Goal: Communication & Community: Answer question/provide support

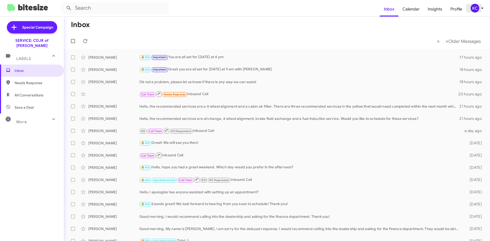
click at [476, 9] on div "KC" at bounding box center [475, 8] width 9 height 9
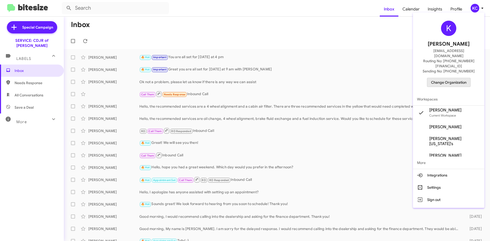
click at [454, 78] on span "Change Organization" at bounding box center [448, 82] width 35 height 9
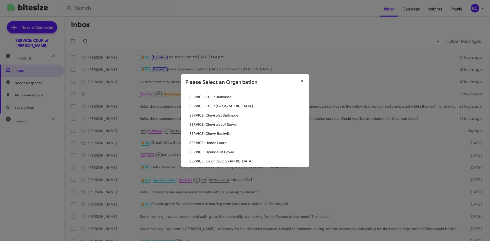
scroll to position [34, 0]
click at [222, 144] on span "SERVICE: Hyundai of Bowie" at bounding box center [246, 143] width 115 height 5
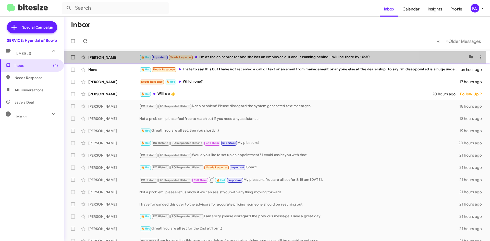
click at [226, 57] on div "🔥 Hot Important Needs Response I'm at the chiropractor and she has an employee …" at bounding box center [302, 57] width 326 height 6
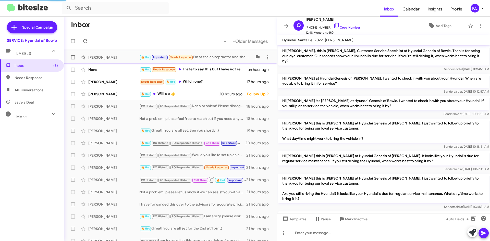
scroll to position [217, 0]
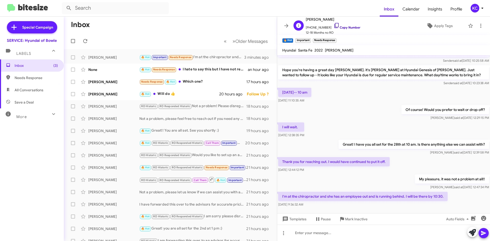
click at [334, 25] on icon at bounding box center [337, 25] width 6 height 6
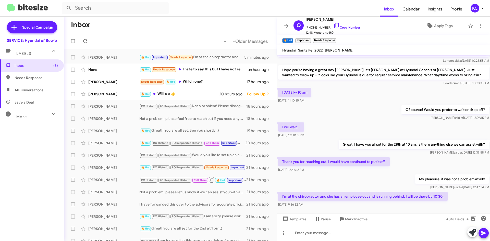
click at [336, 236] on div at bounding box center [383, 233] width 213 height 16
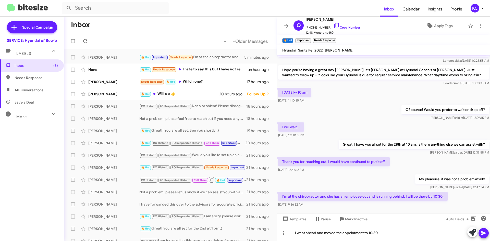
click at [481, 232] on icon at bounding box center [483, 233] width 5 height 4
click at [206, 70] on div "🔥 Hot Needs Response I hate to say this but I have not received a call or text …" at bounding box center [195, 70] width 113 height 6
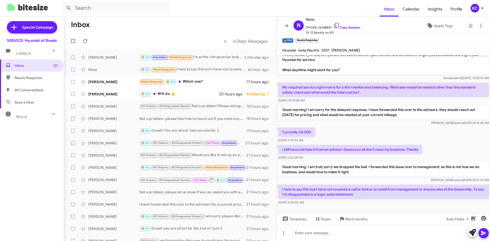
scroll to position [8, 0]
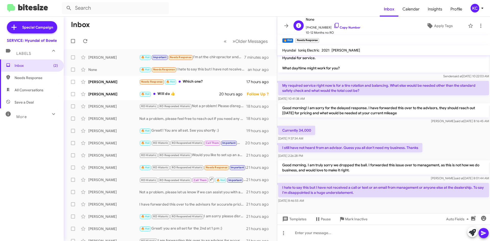
click at [366, 31] on div "N None +13017060800 Copy Number 10-12 Months no RO Apply Tags" at bounding box center [379, 25] width 174 height 19
click at [334, 25] on icon at bounding box center [337, 25] width 6 height 6
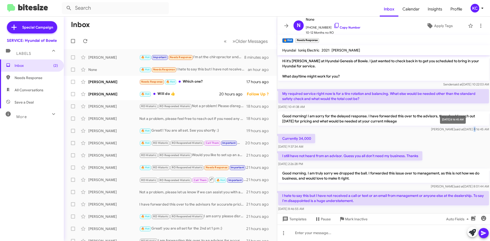
click at [461, 129] on span "Kimberly said at Aug 14, 2025, 8:16:45 AM" at bounding box center [460, 129] width 58 height 4
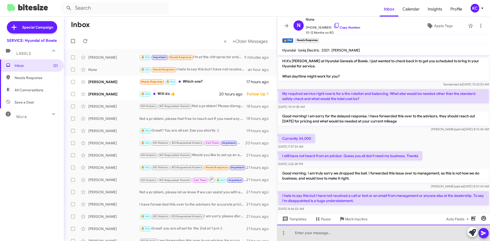
click at [353, 237] on div at bounding box center [383, 233] width 213 height 16
click at [309, 234] on div at bounding box center [383, 233] width 213 height 16
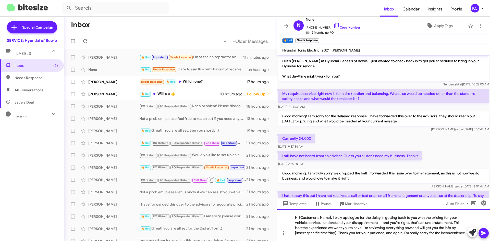
click at [330, 218] on div "Hi [Customer's Name], I truly apologize for the delay in getting back to you wi…" at bounding box center [383, 226] width 213 height 32
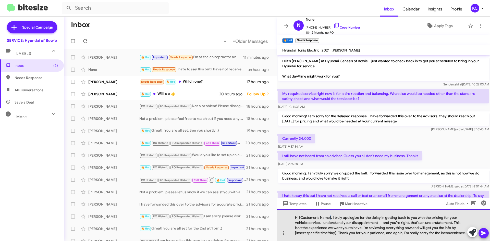
click at [330, 218] on div "Hi [Customer's Name], I truly apologize for the delay in getting back to you wi…" at bounding box center [383, 226] width 213 height 32
drag, startPoint x: 330, startPoint y: 218, endPoint x: 290, endPoint y: 218, distance: 39.1
click at [290, 218] on div "Hi [Customer's Name], I truly apologize for the delay in getting back to you wi…" at bounding box center [383, 226] width 213 height 32
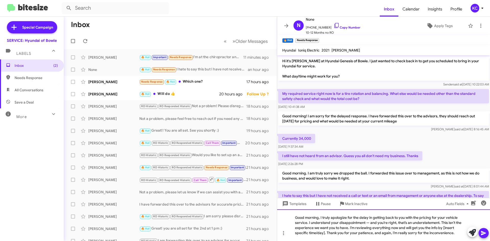
click at [446, 227] on div "Good morning, I truly apologize for the delay in getting back to you with the p…" at bounding box center [383, 226] width 213 height 32
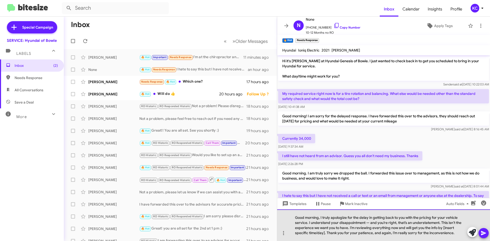
click at [458, 218] on div "Good morning, I truly apologize for the delay in getting back to you with the p…" at bounding box center [383, 226] width 213 height 32
click at [370, 224] on div "Good morning, I truly apologize for the delay in getting back to you with the p…" at bounding box center [383, 226] width 213 height 32
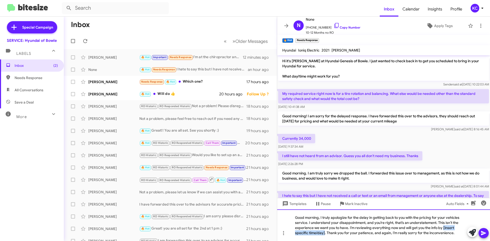
drag, startPoint x: 324, startPoint y: 233, endPoint x: 444, endPoint y: 230, distance: 120.0
click at [444, 230] on div "Good morning, I truly apologize for the delay in getting back to you with the p…" at bounding box center [383, 226] width 213 height 32
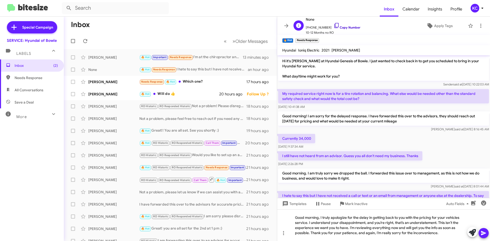
click at [334, 24] on icon at bounding box center [337, 25] width 6 height 6
drag, startPoint x: 285, startPoint y: 93, endPoint x: 366, endPoint y: 105, distance: 82.3
click at [366, 105] on div "My required service right now is for a tire rotation and balancing. What else w…" at bounding box center [383, 99] width 211 height 20
click at [368, 99] on p "My required service right now is for a tire rotation and balancing. What else w…" at bounding box center [383, 96] width 211 height 14
click at [362, 99] on p "My required service right now is for a tire rotation and balancing. What else w…" at bounding box center [383, 96] width 211 height 14
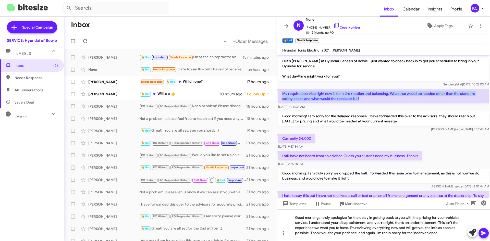
drag, startPoint x: 282, startPoint y: 93, endPoint x: 361, endPoint y: 103, distance: 79.5
click at [365, 101] on p "My required service right now is for a tire rotation and balancing. What else w…" at bounding box center [383, 96] width 211 height 14
copy p "My required service right now is for a tire rotation and balancing. What else w…"
click at [334, 27] on icon at bounding box center [337, 25] width 6 height 6
copy p "My required service right now is for a tire rotation and balancing. What else w…"
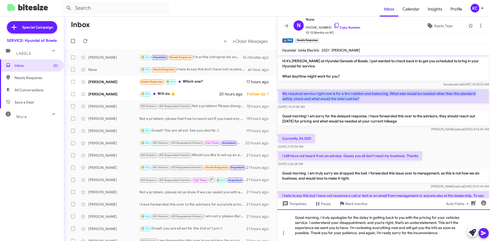
drag, startPoint x: 308, startPoint y: 235, endPoint x: 309, endPoint y: 241, distance: 6.2
click at [308, 235] on div "Good morning, I truly apologize for the delay in getting back to you with the p…" at bounding box center [383, 226] width 213 height 32
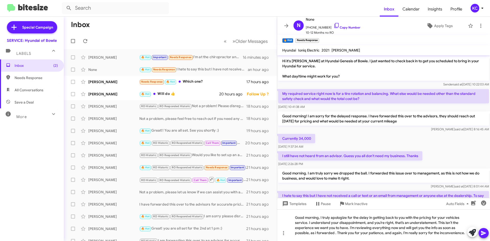
click at [409, 64] on p "Hi it's Mia Bowman at Hyundai Genesis of Bowie. I just wanted to check back in …" at bounding box center [383, 68] width 211 height 25
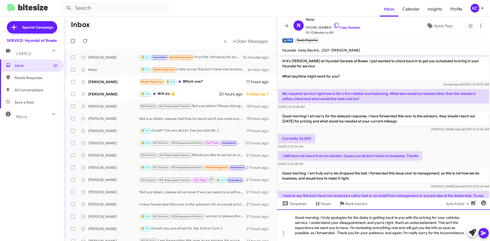
click at [334, 233] on div "Good morning, I truly apologize for the delay in getting back to you with the p…" at bounding box center [383, 226] width 213 height 32
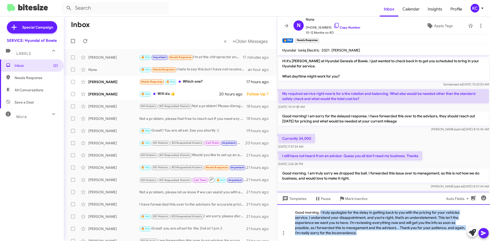
drag, startPoint x: 321, startPoint y: 212, endPoint x: 361, endPoint y: 242, distance: 50.2
click at [361, 241] on html "Inbox Calendar Insights Profile KC Special Campaign SERVICE: Hyundai of Bowie L…" at bounding box center [245, 120] width 490 height 241
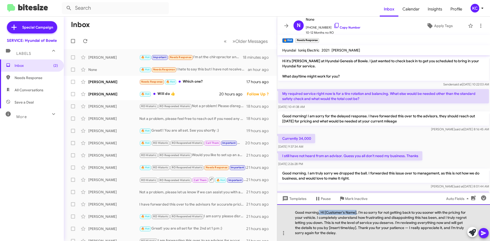
drag, startPoint x: 357, startPoint y: 213, endPoint x: 319, endPoint y: 213, distance: 37.5
click at [319, 213] on div "Good morning, Hi [Customer's Name], I’m so sorry for not getting back to you so…" at bounding box center [383, 222] width 213 height 37
drag, startPoint x: 352, startPoint y: 212, endPoint x: 341, endPoint y: 212, distance: 11.0
click at [341, 212] on div "Good morning, I’m so sorry for not getting back to you sooner with the pricing …" at bounding box center [383, 222] width 213 height 37
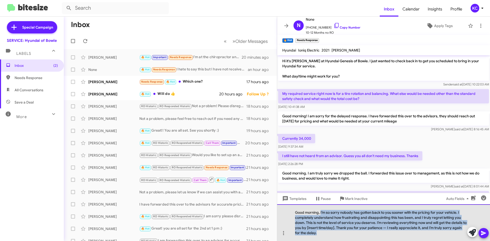
drag, startPoint x: 321, startPoint y: 212, endPoint x: 404, endPoint y: 238, distance: 87.0
click at [410, 239] on div "Good morning, I’m so sorry nobody has gotten back to you sooner with the pricin…" at bounding box center [383, 222] width 213 height 37
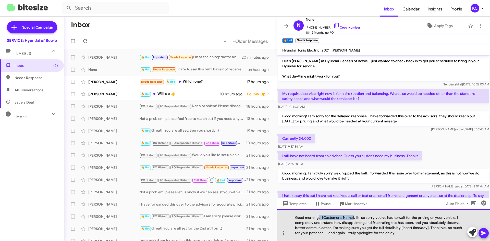
drag, startPoint x: 354, startPoint y: 218, endPoint x: 319, endPoint y: 220, distance: 34.8
click at [319, 220] on div "Good morning, i [Customer's Name], I’m so sorry you’ve had to wait for the pric…" at bounding box center [383, 226] width 213 height 32
drag, startPoint x: 358, startPoint y: 228, endPoint x: 385, endPoint y: 230, distance: 27.1
click at [385, 230] on div "Good morning, I’m so sorry you’ve had to wait for the pricing on your vehicle. …" at bounding box center [383, 226] width 213 height 32
click at [366, 228] on div "Good morning, I’m so sorry you’ve had to wait for the pricing on your vehicle. …" at bounding box center [383, 226] width 213 height 32
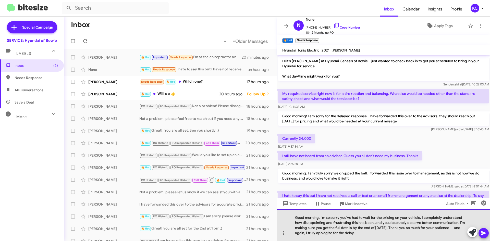
click at [452, 228] on div "Good morning, I’m so sorry you’ve had to wait for the pricing on your vehicle. …" at bounding box center [383, 226] width 213 height 32
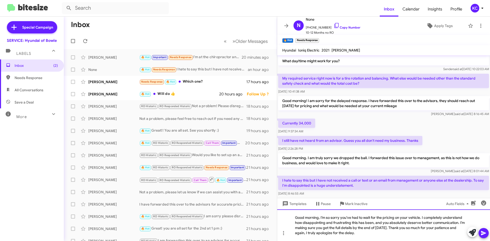
scroll to position [23, 0]
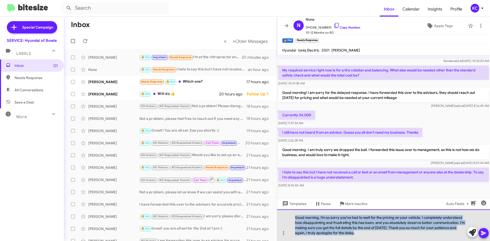
drag, startPoint x: 296, startPoint y: 219, endPoint x: 354, endPoint y: 236, distance: 60.9
click at [354, 236] on div "Good morning, I’m so sorry you’ve had to wait for the pricing on your vehicle. …" at bounding box center [383, 226] width 213 height 32
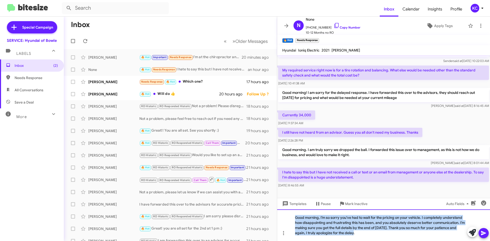
copy div "Good morning, I’m so sorry you’ve had to wait for the pricing on your vehicle. …"
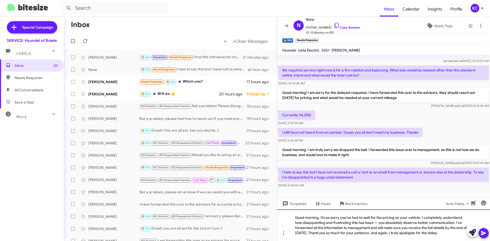
click at [380, 224] on div "Good morning, I’m so sorry you’ve had to wait for the pricing on your vehicle. …" at bounding box center [383, 226] width 213 height 32
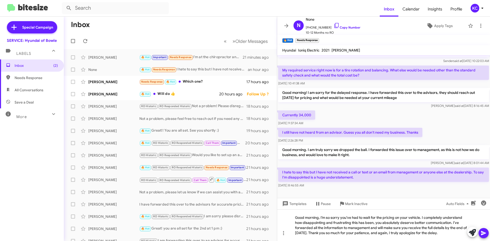
click at [483, 230] on span at bounding box center [484, 233] width 6 height 10
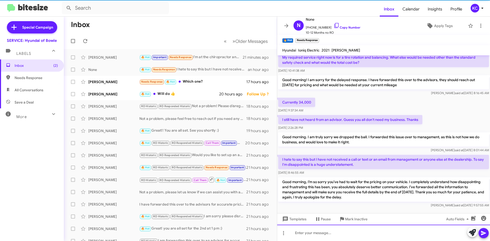
scroll to position [42, 0]
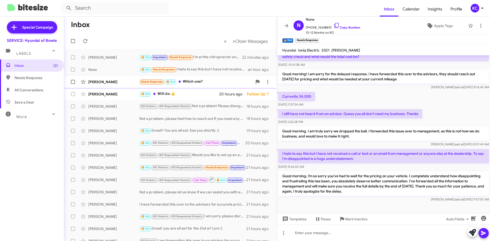
click at [211, 81] on div "Needs Response 🔥 Hot Which one?" at bounding box center [195, 82] width 113 height 6
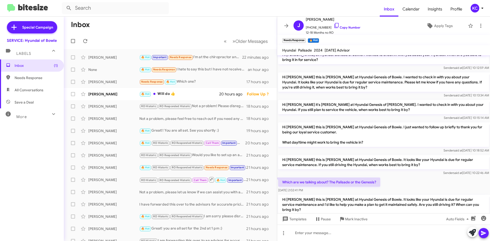
scroll to position [66, 0]
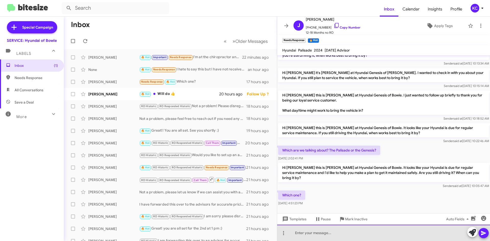
click at [381, 236] on div at bounding box center [383, 233] width 213 height 16
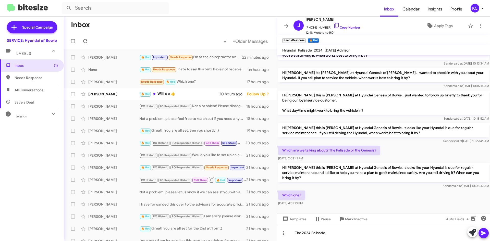
click at [485, 236] on icon at bounding box center [484, 233] width 6 height 6
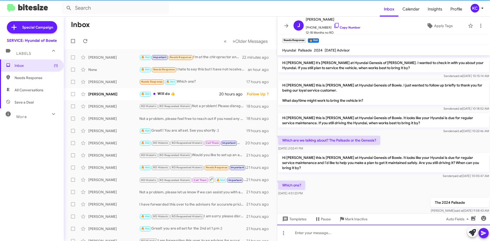
scroll to position [84, 0]
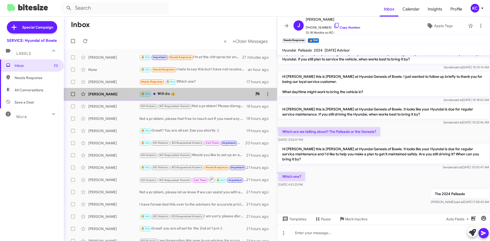
click at [195, 94] on div "🔥 Hot Will do 👍" at bounding box center [195, 94] width 113 height 6
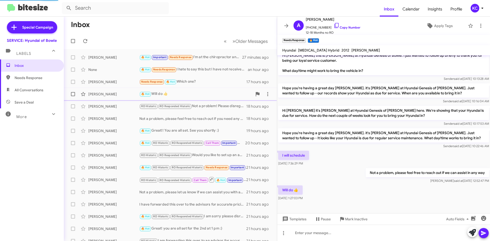
scroll to position [56, 0]
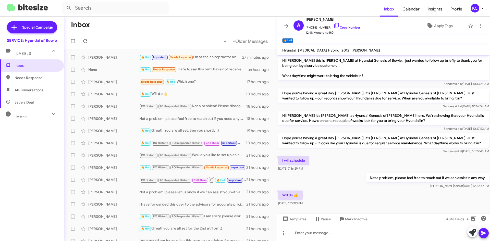
click at [474, 7] on div "KC" at bounding box center [475, 8] width 9 height 9
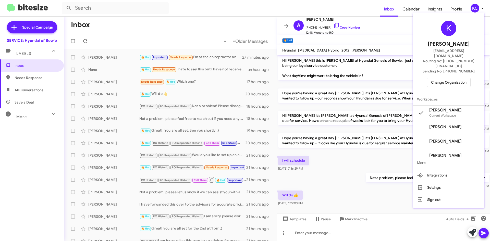
click at [465, 78] on span "Change Organization" at bounding box center [448, 82] width 35 height 9
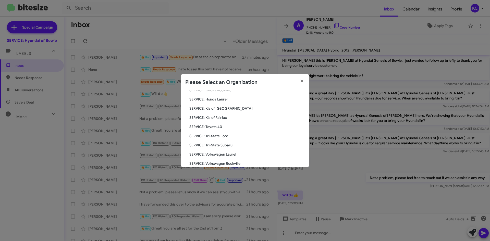
scroll to position [85, 0]
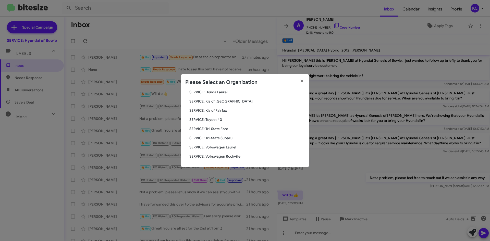
click at [225, 109] on span "SERVICE: Kia of Fairfax" at bounding box center [246, 110] width 115 height 5
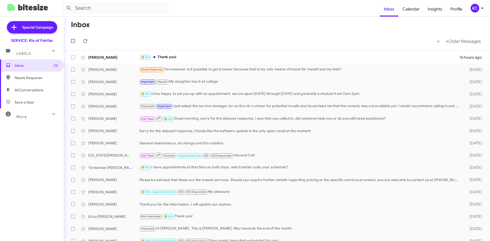
click at [477, 5] on div "KC" at bounding box center [475, 8] width 9 height 9
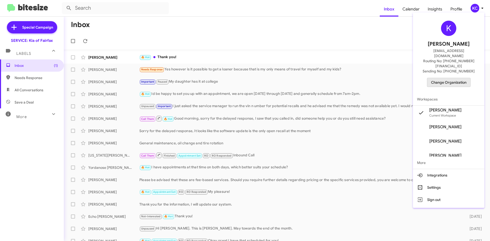
click at [458, 78] on span "Change Organization" at bounding box center [448, 82] width 35 height 9
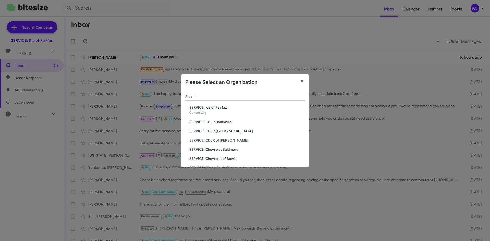
scroll to position [26, 0]
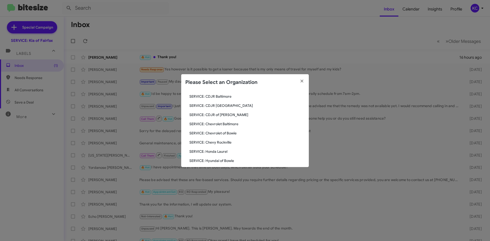
click at [219, 115] on span "SERVICE: CDJR of [PERSON_NAME]" at bounding box center [246, 114] width 115 height 5
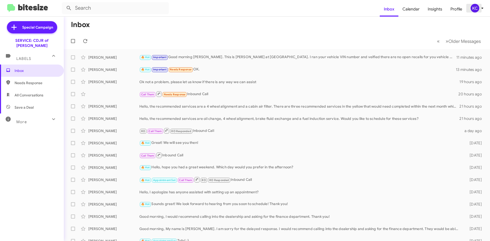
click at [470, 6] on button "KC" at bounding box center [475, 8] width 18 height 9
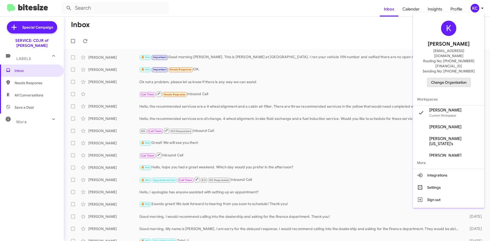
click at [455, 78] on span "Change Organization" at bounding box center [448, 82] width 35 height 9
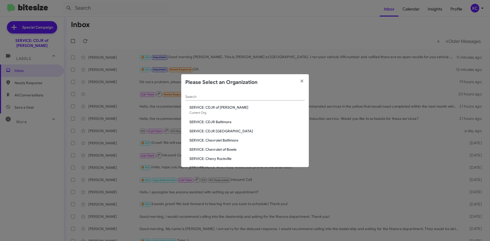
click at [205, 122] on span "SERVICE: CDJR Baltimore" at bounding box center [246, 121] width 115 height 5
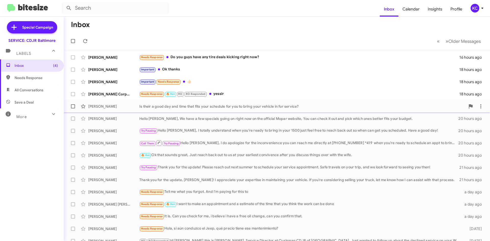
click at [220, 109] on div "Is their a good day and time that fits your schedule for you to bring your vehi…" at bounding box center [302, 106] width 326 height 5
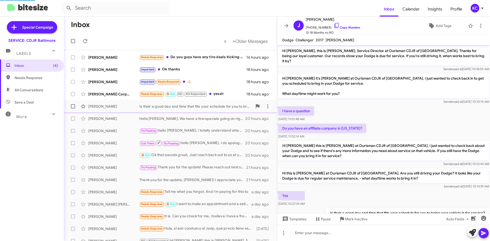
scroll to position [17, 0]
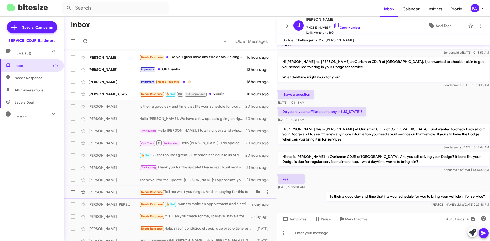
click at [192, 191] on div "Needs Response Tell me what you forgot. And I'm paying for this to" at bounding box center [195, 192] width 113 height 6
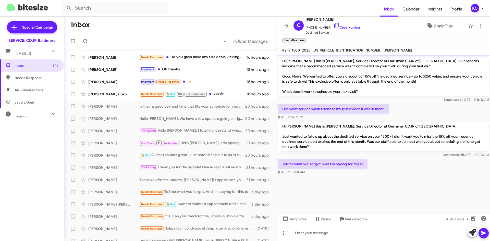
click at [332, 52] on span "1C6RREBG0SN539171" at bounding box center [346, 50] width 69 height 5
click at [333, 52] on span "1C6RREBG0SN539171" at bounding box center [346, 50] width 69 height 5
copy span "1C6RREBG0SN539171"
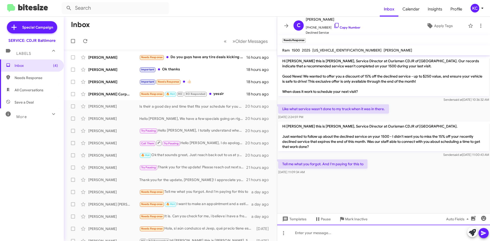
click at [352, 233] on div at bounding box center [383, 233] width 213 height 16
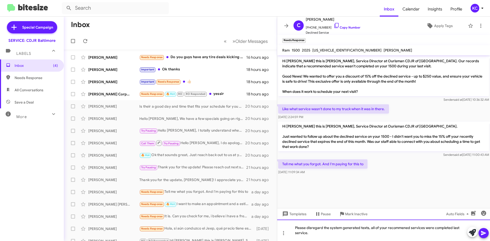
click at [399, 228] on div "Please disregard the system generated texts, all of your recommened services we…" at bounding box center [383, 230] width 213 height 21
click at [315, 234] on div "Please disregard the system generated texts, all of your recommended services w…" at bounding box center [383, 230] width 213 height 21
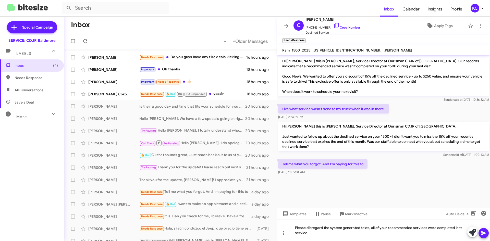
click at [484, 230] on mat-tooltip-component "Insert emoji (Ctrl+Shift+2)" at bounding box center [465, 226] width 41 height 15
click at [484, 233] on icon at bounding box center [484, 233] width 6 height 6
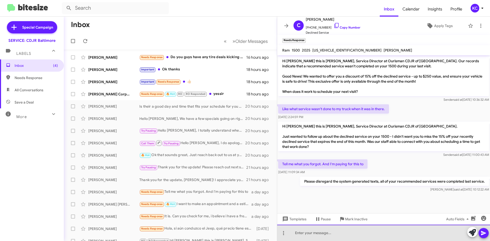
click at [300, 234] on div at bounding box center [383, 233] width 213 height 16
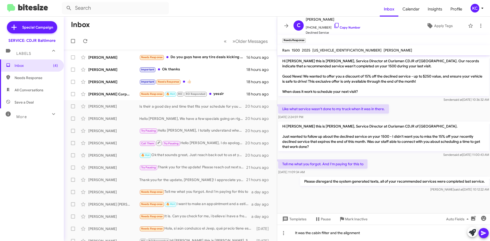
click at [482, 234] on icon at bounding box center [483, 233] width 5 height 4
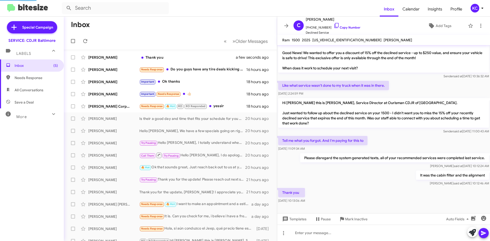
scroll to position [13, 0]
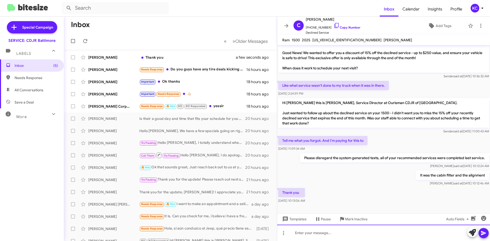
click at [354, 236] on div at bounding box center [383, 233] width 213 height 16
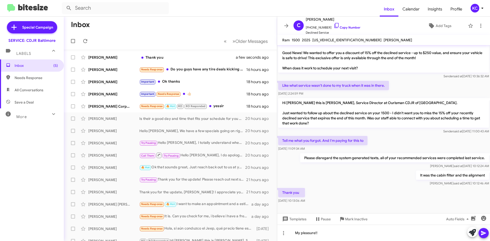
click at [488, 234] on button at bounding box center [484, 233] width 10 height 10
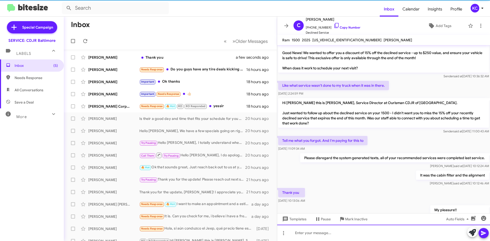
scroll to position [32, 0]
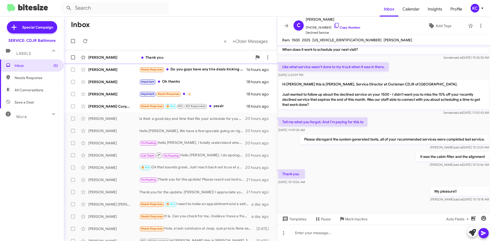
click at [186, 59] on div "Thank you" at bounding box center [195, 57] width 113 height 5
click at [183, 74] on div "Charles Nale Needs Response Do you guys have any tire deals kicking right now? …" at bounding box center [170, 70] width 205 height 10
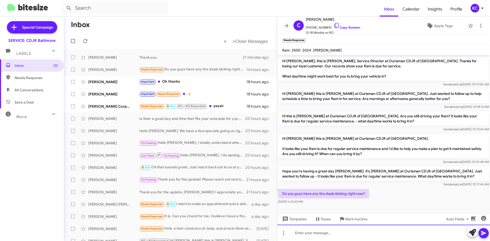
click at [356, 234] on div at bounding box center [383, 233] width 213 height 16
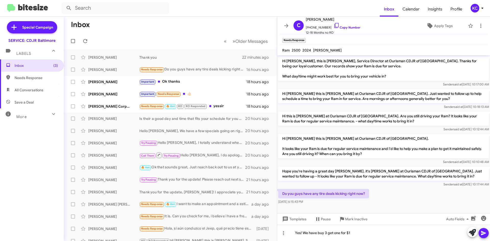
click at [482, 234] on icon at bounding box center [483, 233] width 5 height 4
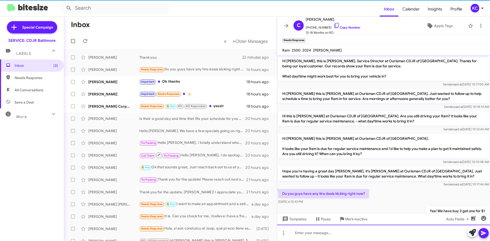
scroll to position [18, 0]
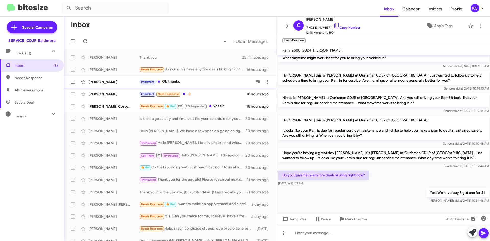
click at [178, 85] on div "Katharine Baker Important Ok thanks 18 hours ago" at bounding box center [170, 82] width 205 height 10
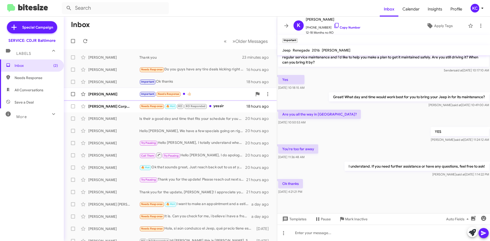
click at [213, 96] on div "Important Needs Response 👍🏻" at bounding box center [195, 94] width 113 height 6
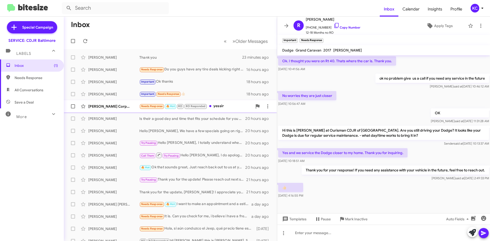
click at [216, 106] on div "Needs Response 🔥 Hot RO RO Responded yessir" at bounding box center [195, 106] width 113 height 6
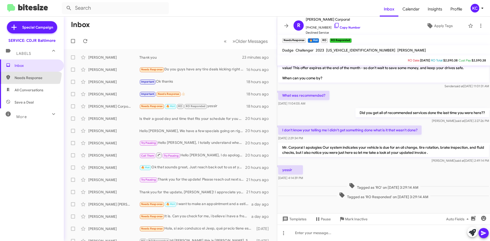
click at [22, 72] on span "Needs Response" at bounding box center [32, 78] width 64 height 12
type input "in:needs-response"
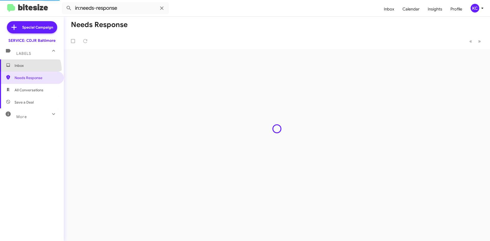
click at [23, 71] on span "Inbox" at bounding box center [32, 65] width 64 height 12
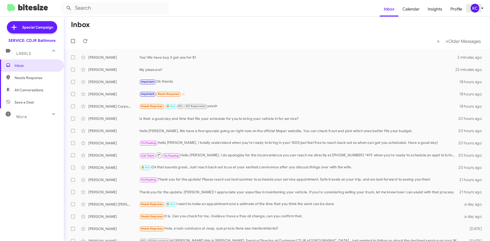
click at [477, 8] on div "KC" at bounding box center [475, 8] width 9 height 9
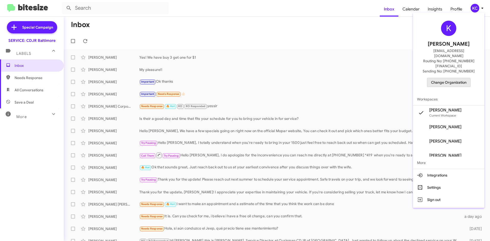
click at [451, 78] on span "Change Organization" at bounding box center [448, 82] width 35 height 9
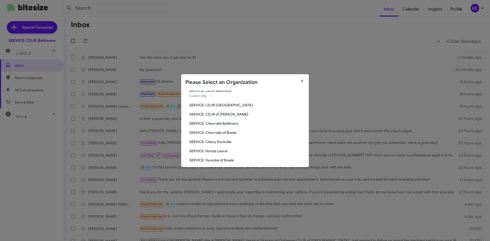
scroll to position [26, 0]
click at [208, 154] on span "SERVICE: Hyundai of Bowie" at bounding box center [246, 151] width 115 height 5
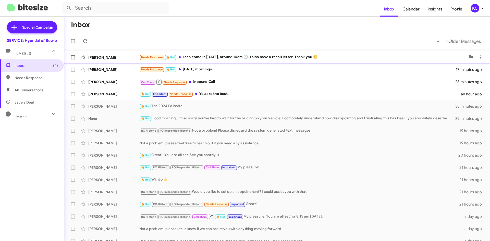
click at [258, 58] on div "Needs Response 🔥 Hot I can come in [DATE], around 10am 🕙. I also have a recall …" at bounding box center [302, 57] width 326 height 6
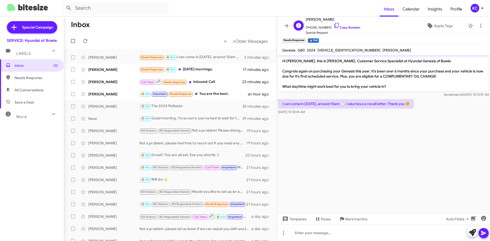
drag, startPoint x: 331, startPoint y: 23, endPoint x: 319, endPoint y: 33, distance: 15.3
click at [334, 23] on icon at bounding box center [336, 25] width 4 height 5
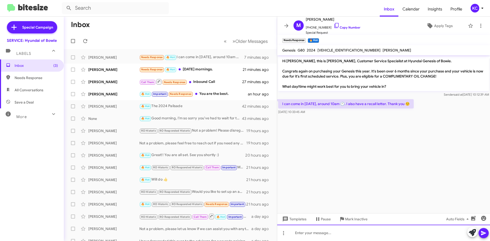
click at [328, 232] on div at bounding box center [383, 233] width 213 height 16
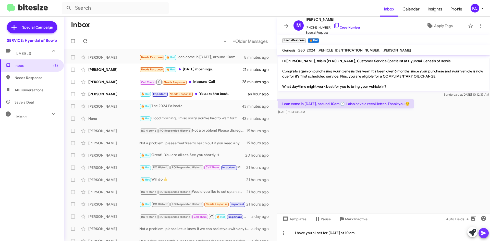
click at [486, 232] on icon at bounding box center [484, 233] width 6 height 6
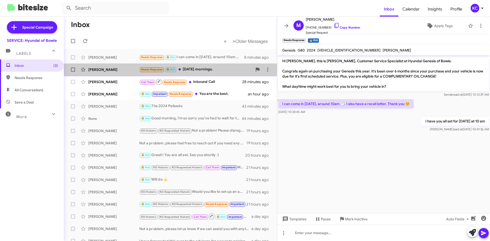
click at [228, 69] on div "Needs Response 🔥 Hot Friday mornings." at bounding box center [195, 70] width 113 height 6
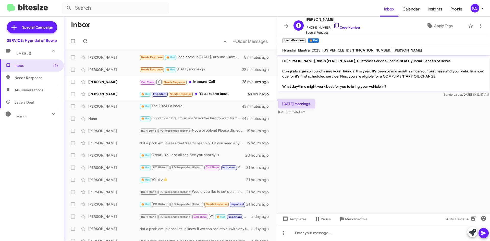
click at [334, 25] on icon at bounding box center [337, 25] width 6 height 6
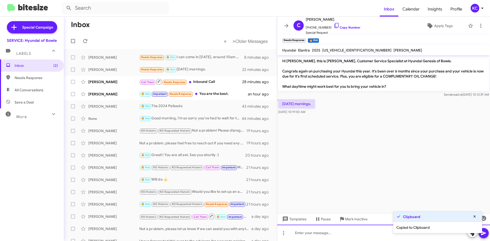
click at [305, 231] on div at bounding box center [383, 233] width 213 height 16
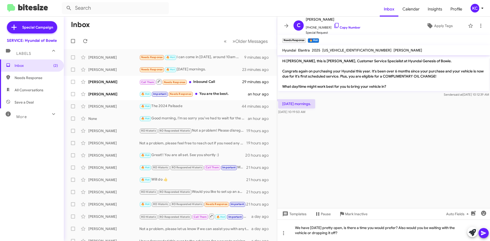
click at [487, 234] on icon at bounding box center [484, 233] width 6 height 6
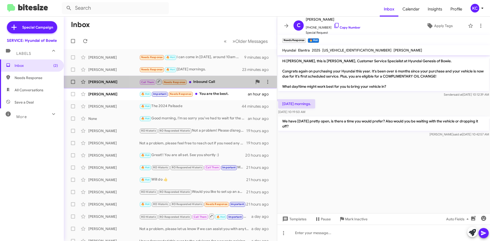
click at [199, 83] on div "Call Them Needs Response Inbound Call" at bounding box center [195, 82] width 113 height 6
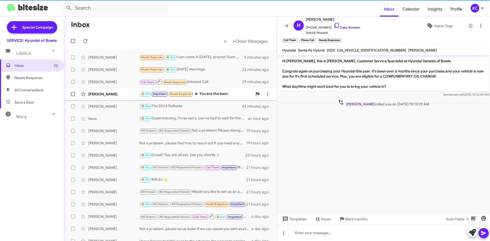
click at [205, 94] on div "🔥 Hot Important Needs Response You are the best." at bounding box center [195, 94] width 113 height 6
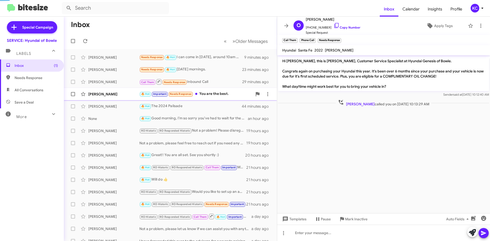
scroll to position [264, 0]
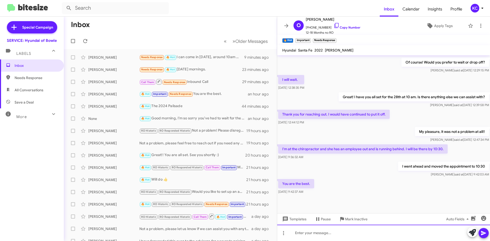
click at [323, 238] on div at bounding box center [383, 233] width 213 height 16
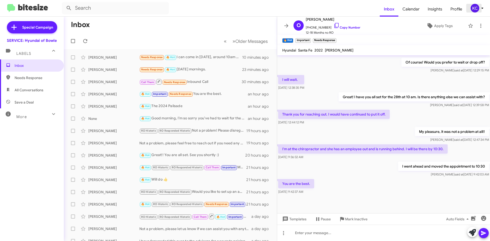
click at [477, 6] on div "KC" at bounding box center [475, 8] width 9 height 9
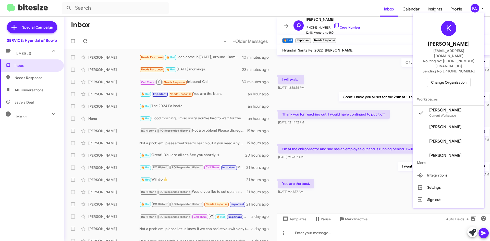
click at [456, 78] on span "Change Organization" at bounding box center [448, 82] width 35 height 9
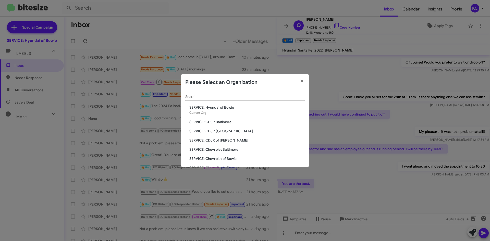
click at [226, 122] on span "SERVICE: CDJR Baltimore" at bounding box center [246, 121] width 115 height 5
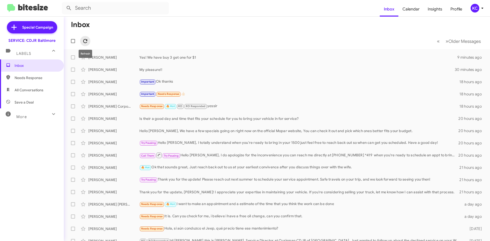
click at [83, 39] on icon at bounding box center [85, 41] width 6 height 6
click at [474, 8] on div "KC" at bounding box center [475, 8] width 9 height 9
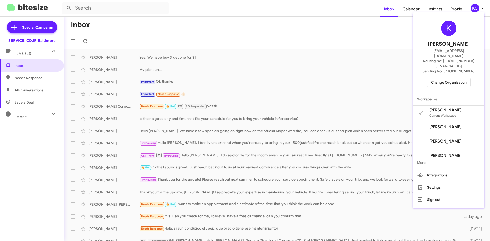
click at [453, 78] on span "Change Organization" at bounding box center [448, 82] width 35 height 9
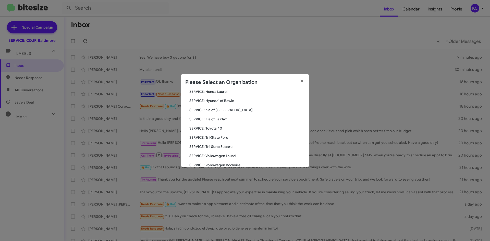
scroll to position [77, 0]
click at [223, 127] on span "SERVICE: Toyota 40" at bounding box center [246, 128] width 115 height 5
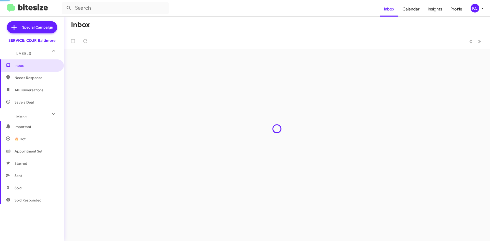
click at [218, 128] on div "Inbox « Previous » Next" at bounding box center [277, 129] width 426 height 225
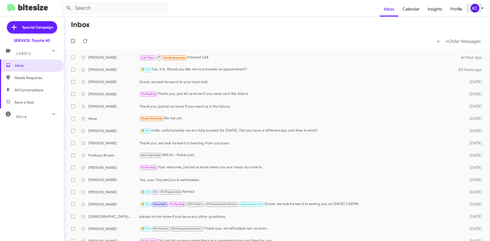
click at [475, 9] on div "KC" at bounding box center [475, 8] width 9 height 9
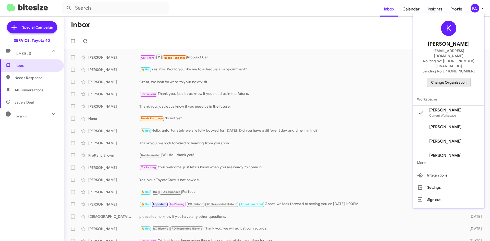
click at [454, 78] on span "Change Organization" at bounding box center [448, 82] width 35 height 9
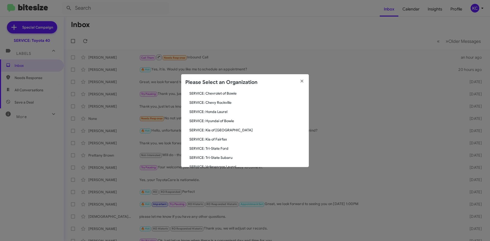
scroll to position [77, 0]
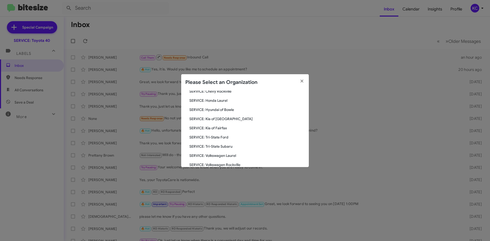
click at [223, 109] on span "SERVICE: Hyundai of Bowie" at bounding box center [246, 109] width 115 height 5
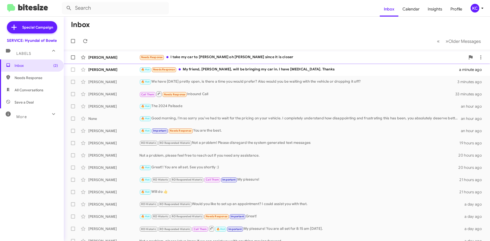
click at [197, 58] on div "Needs Response I take my car to sheehey oh Waldorf since it is closer" at bounding box center [302, 57] width 326 height 6
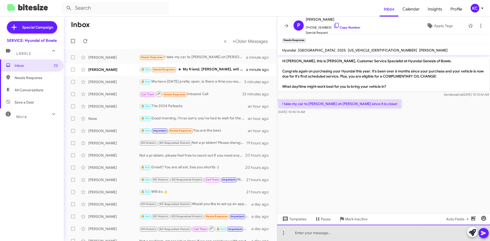
click at [357, 238] on div at bounding box center [383, 233] width 213 height 16
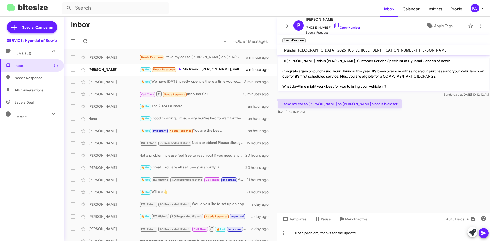
click at [482, 233] on icon at bounding box center [483, 233] width 5 height 4
click at [478, 26] on icon at bounding box center [481, 26] width 6 height 6
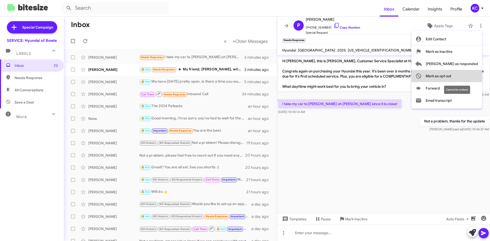
click at [451, 78] on span "Mark as opt out" at bounding box center [439, 76] width 26 height 12
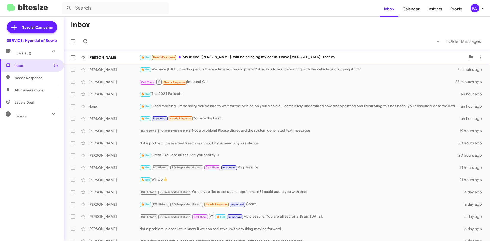
click at [213, 55] on div "🔥 Hot Needs Response My friend, Rosemary Flowers, will be bringing my car in. I…" at bounding box center [302, 57] width 326 height 6
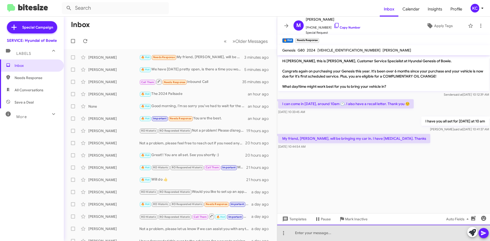
click at [355, 234] on div at bounding box center [383, 233] width 213 height 16
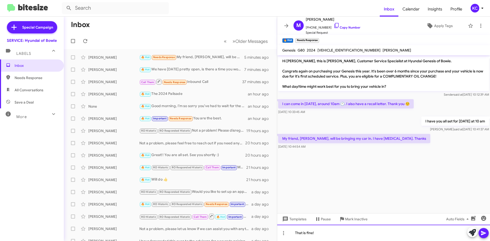
drag, startPoint x: 324, startPoint y: 236, endPoint x: 289, endPoint y: 232, distance: 35.4
click at [289, 232] on div "That is fine!" at bounding box center [383, 233] width 213 height 16
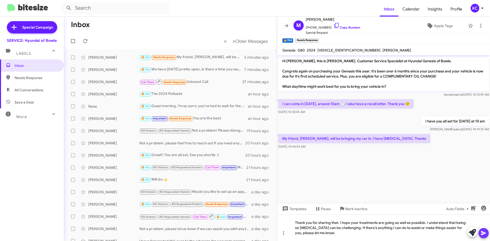
click at [483, 234] on icon at bounding box center [483, 233] width 5 height 4
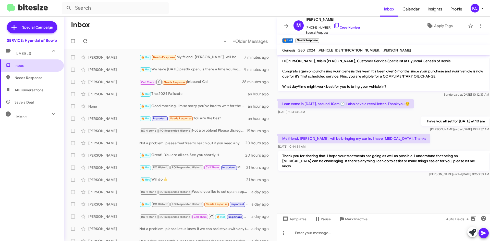
click at [23, 63] on span "Inbox" at bounding box center [32, 65] width 64 height 12
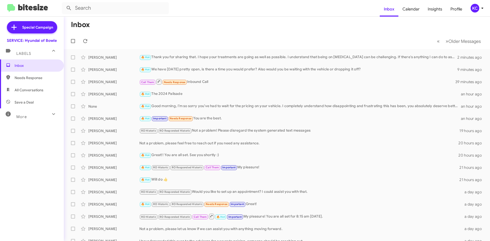
click at [21, 76] on span "Needs Response" at bounding box center [36, 77] width 43 height 5
type input "in:needs-response"
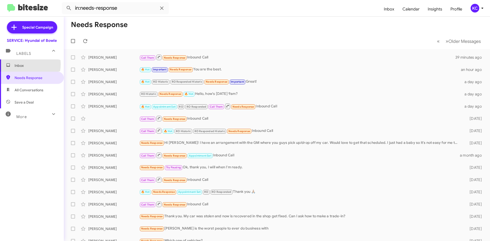
click at [25, 64] on span "Inbox" at bounding box center [36, 65] width 43 height 5
